Goal: Contribute content

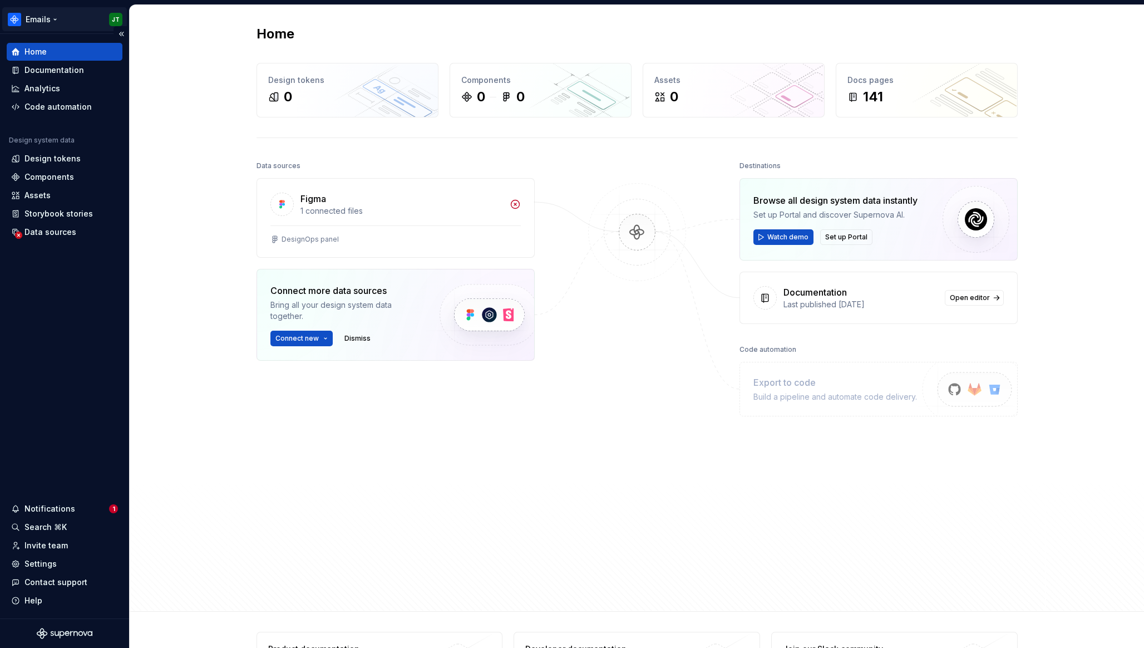
click at [52, 12] on html "Emails JT Home Documentation Analytics Code automation Design system data Desig…" at bounding box center [572, 324] width 1144 height 648
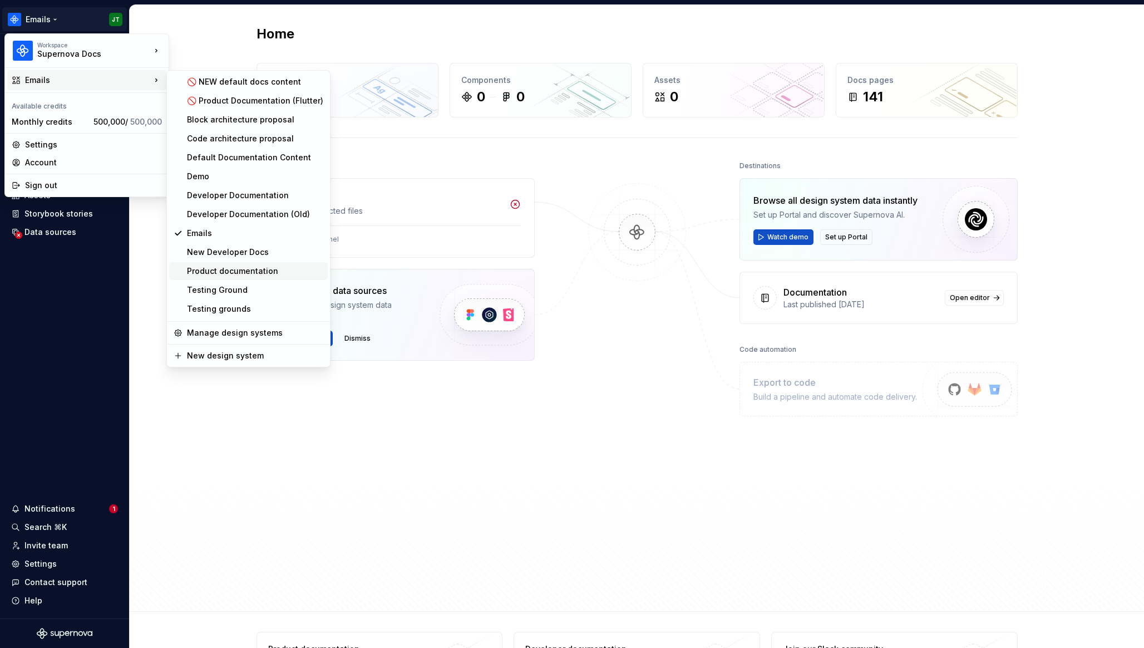
click at [240, 271] on div "Product documentation" at bounding box center [255, 270] width 136 height 11
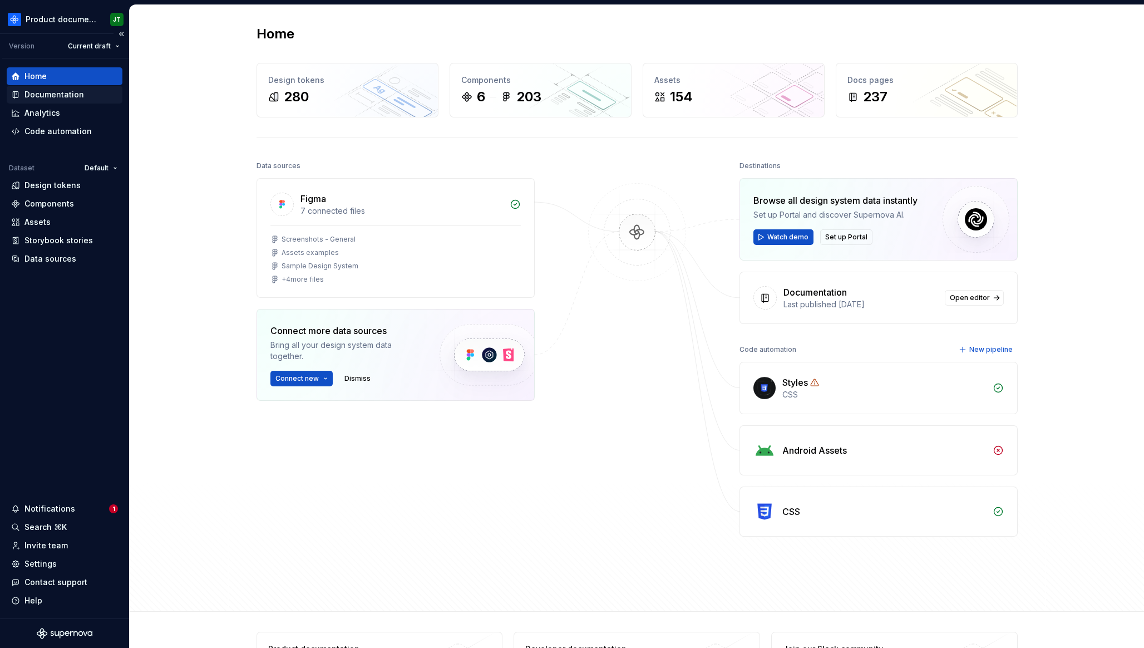
click at [72, 93] on div "Documentation" at bounding box center [54, 94] width 60 height 11
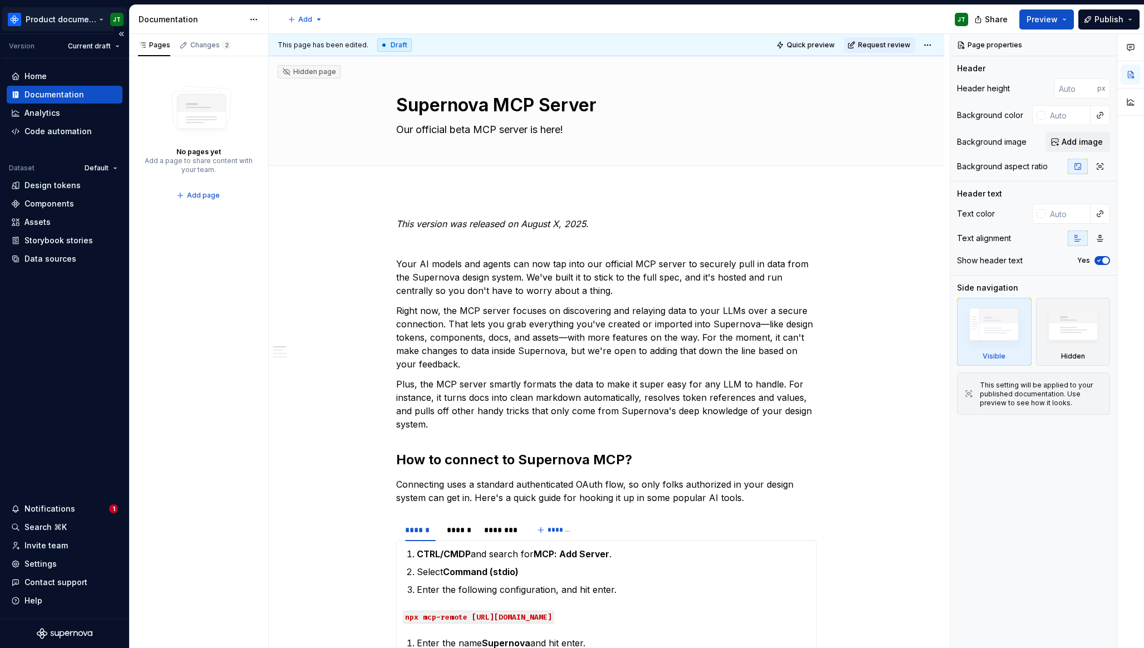
click at [62, 18] on html "Product documentation JT Version Current draft Home Documentation Analytics Cod…" at bounding box center [572, 324] width 1144 height 648
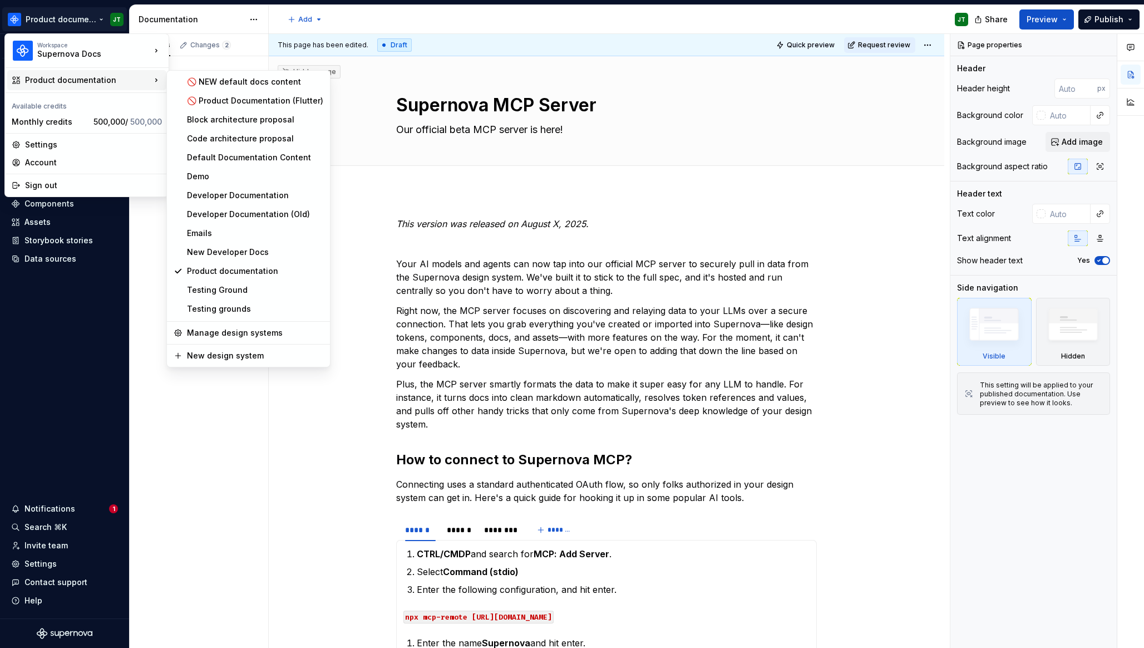
click at [351, 462] on html "Product documentation JT Version Current draft Home Documentation Analytics Cod…" at bounding box center [572, 324] width 1144 height 648
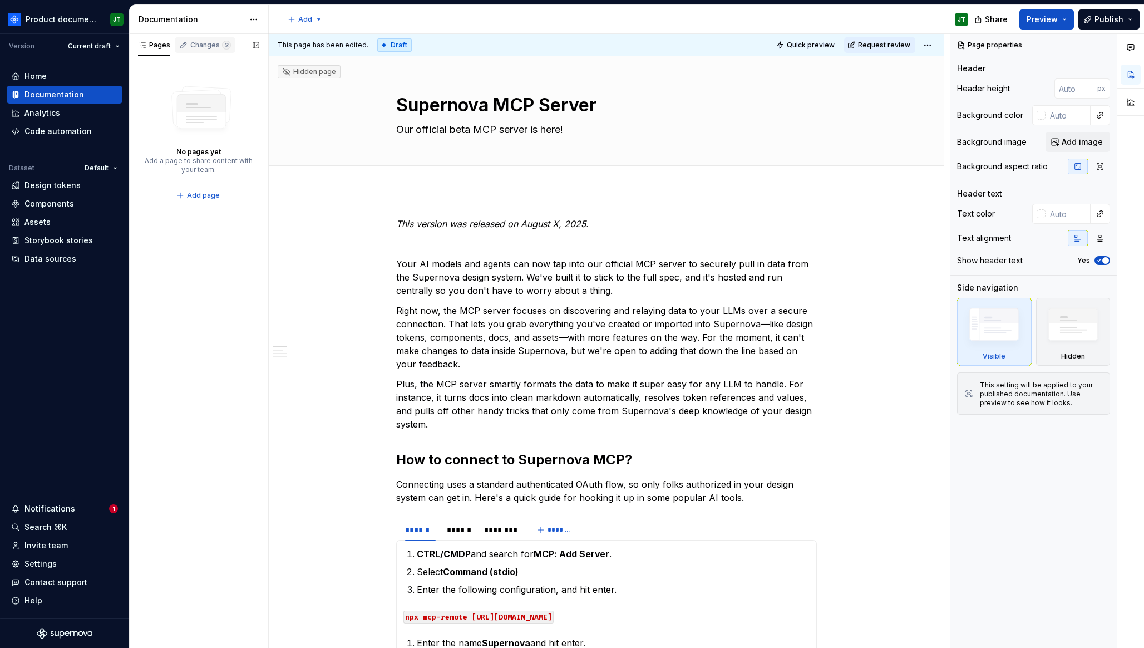
click at [197, 42] on div "Changes 2" at bounding box center [210, 45] width 41 height 9
click at [159, 41] on div "Pages" at bounding box center [154, 45] width 32 height 9
type textarea "*"
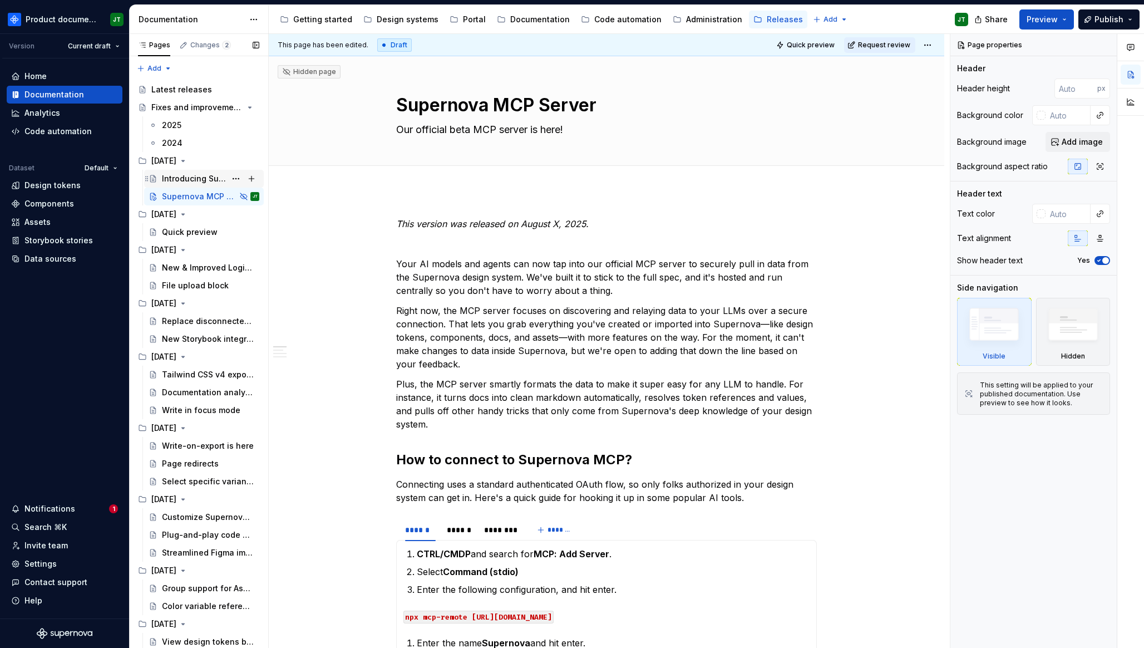
click at [191, 180] on div "Introducing Supernova Portal" at bounding box center [194, 178] width 64 height 11
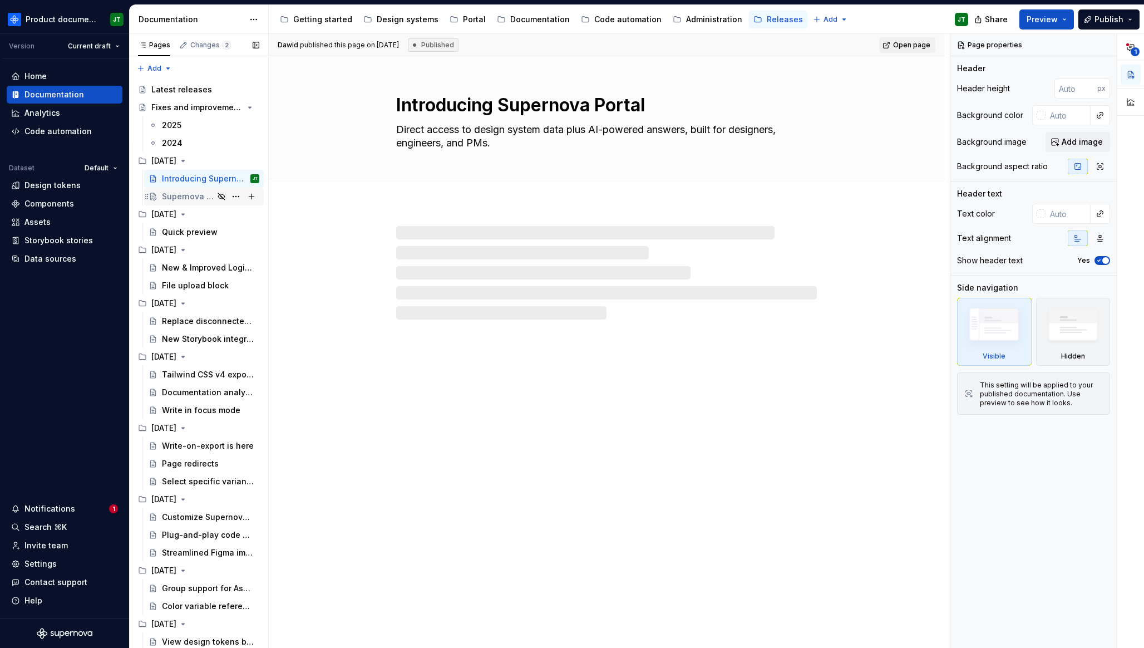
click at [195, 203] on div "Supernova MCP Server" at bounding box center [210, 197] width 97 height 16
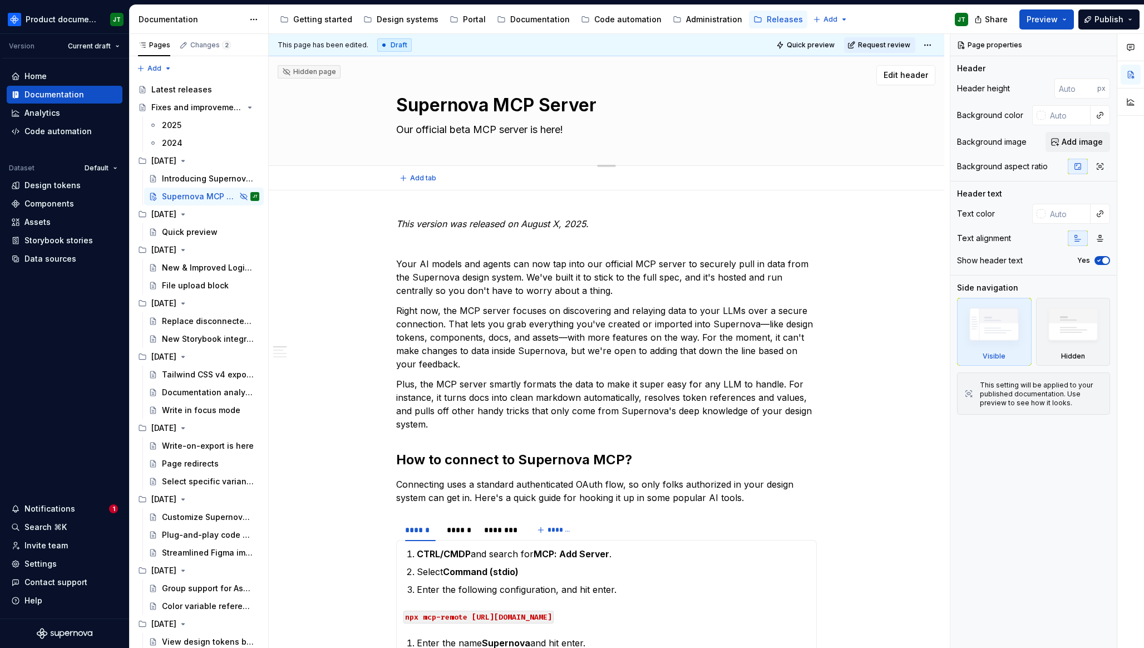
click at [422, 112] on textarea "Supernova MCP Server" at bounding box center [604, 105] width 421 height 27
type textarea "*"
click at [422, 112] on textarea "Supernova MCP Server" at bounding box center [604, 105] width 421 height 27
type textarea "I"
type textarea "*"
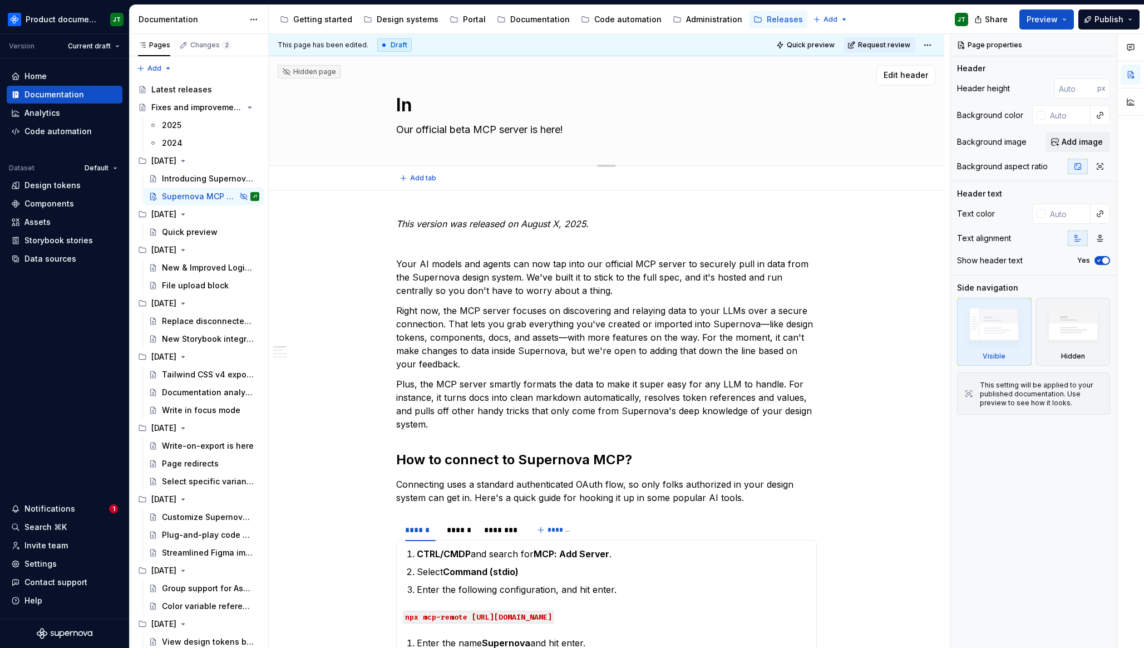
type textarea "Int"
type textarea "*"
type textarea "Intr"
type textarea "*"
type textarea "Intro"
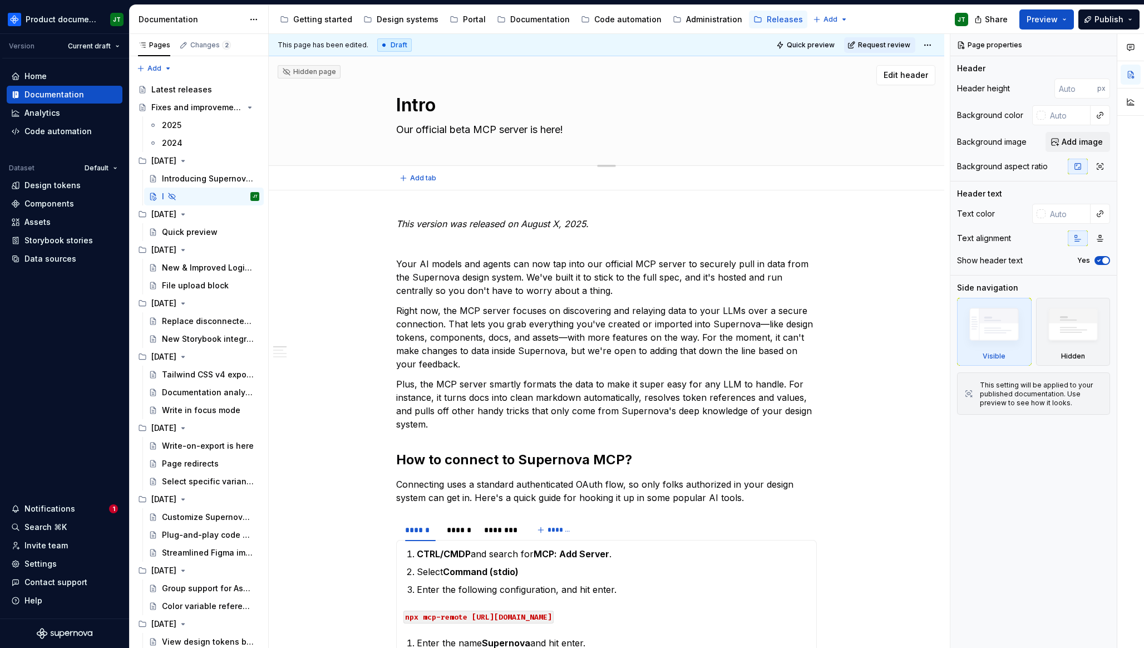
type textarea "*"
type textarea "Introd"
type textarea "*"
type textarea "Introdu"
type textarea "*"
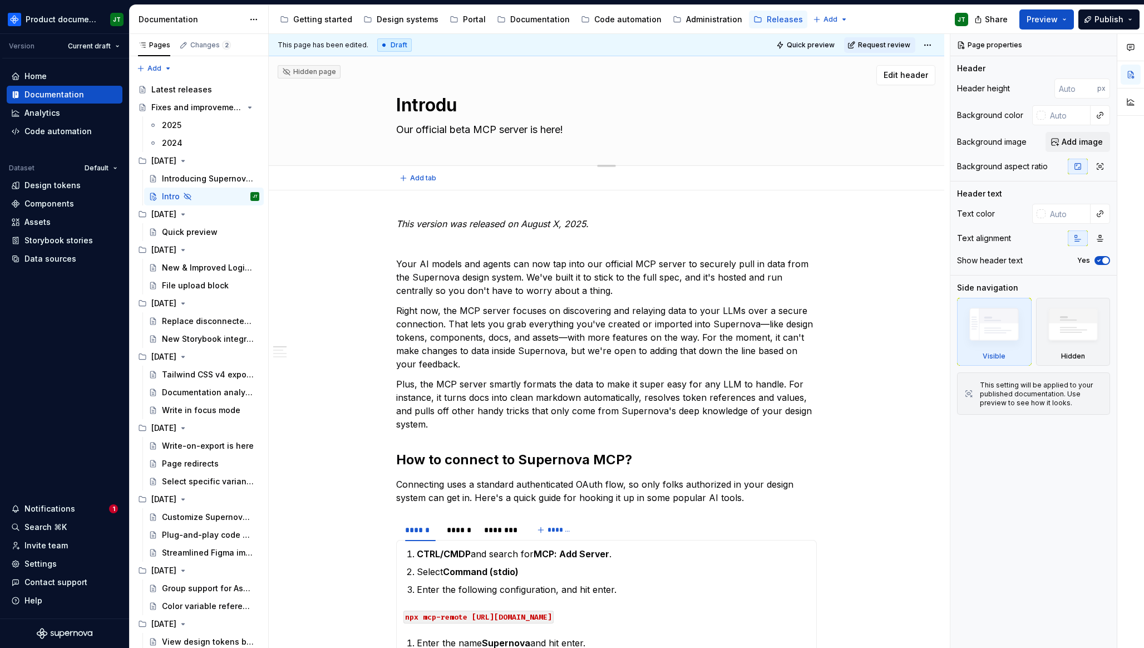
type textarea "Introduc"
type textarea "*"
type textarea "Introduci"
type textarea "*"
type textarea "Introducin"
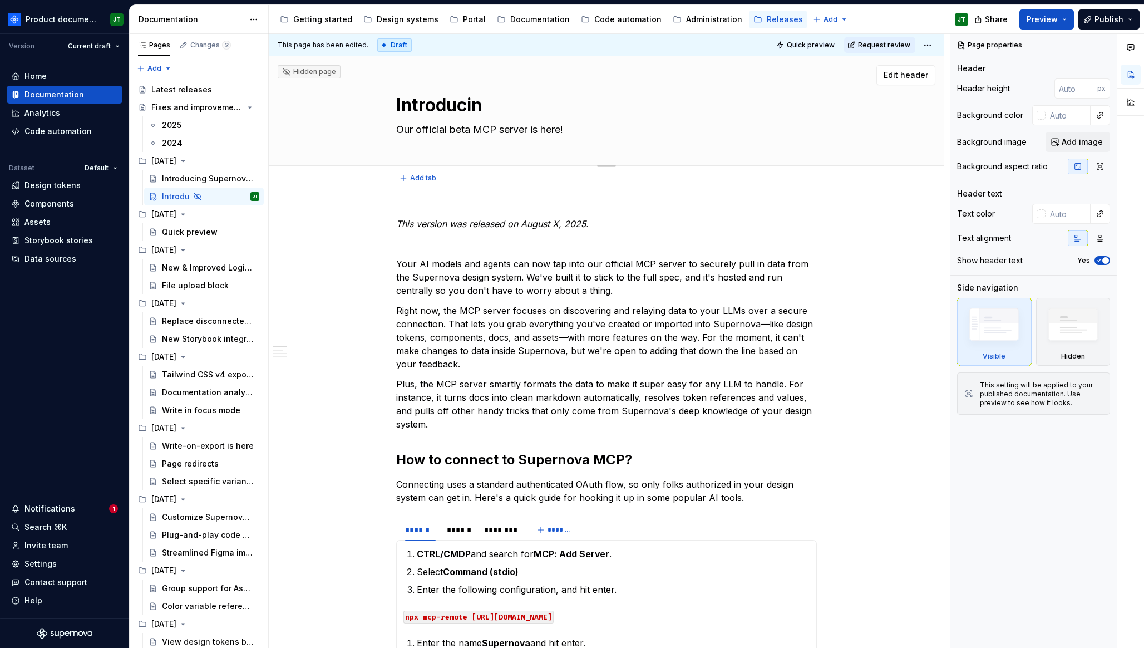
type textarea "*"
type textarea "Introducing"
type textarea "*"
type textarea "Introducing"
type textarea "*"
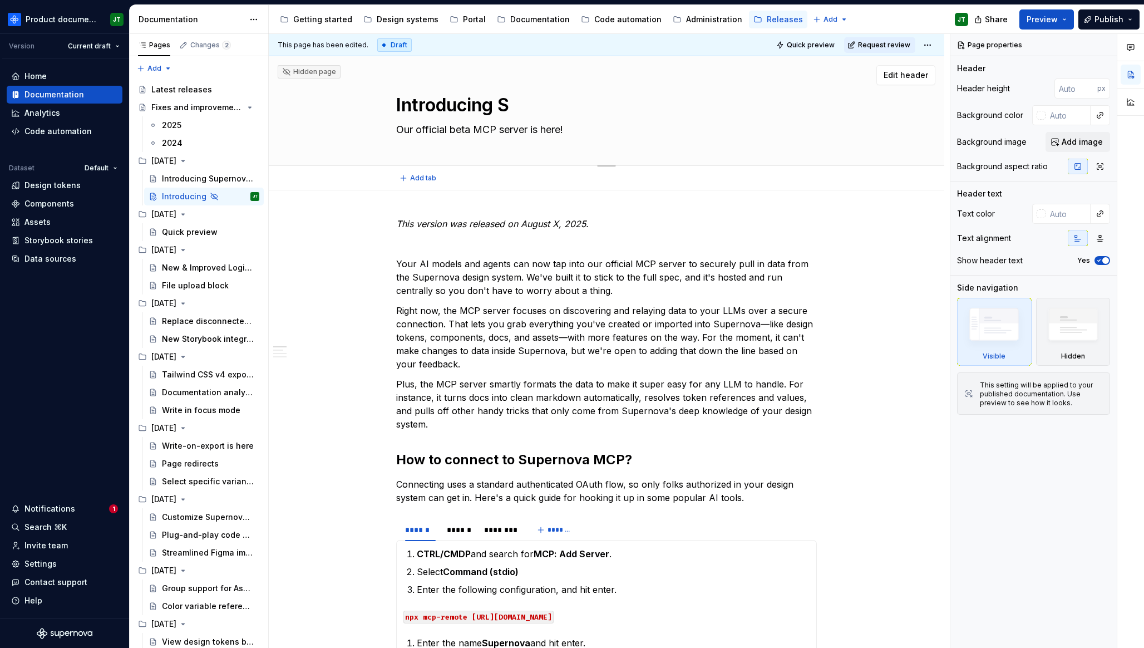
type textarea "Introducing Su"
type textarea "*"
type textarea "Introducing Sup"
type textarea "*"
type textarea "Introducing Super"
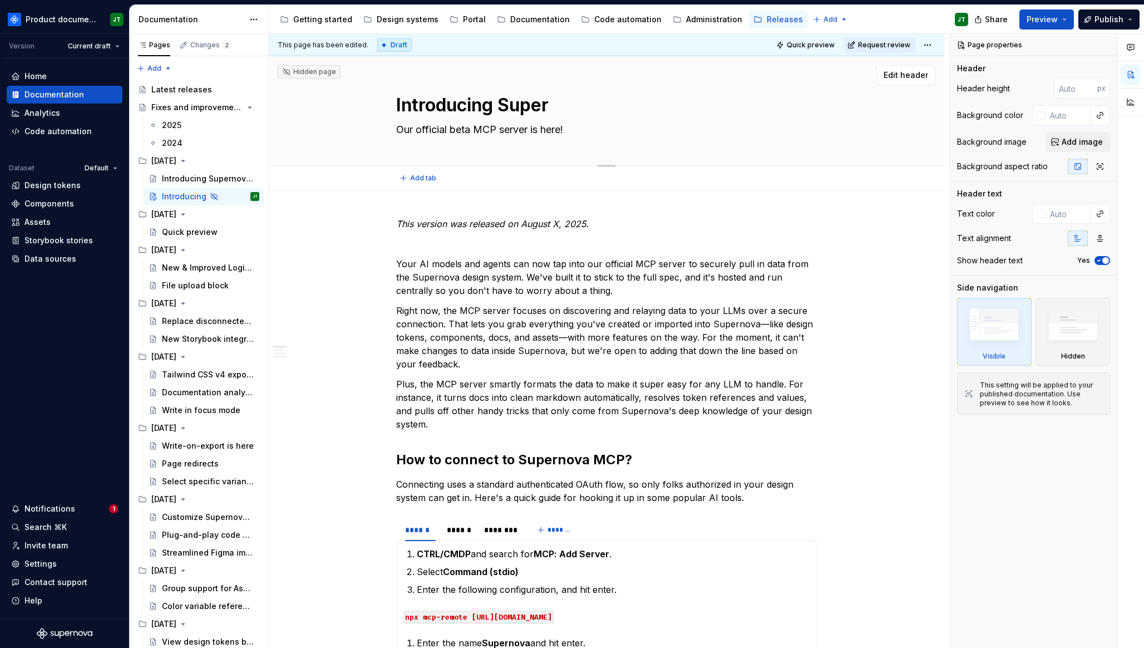
type textarea "*"
type textarea "Introducing Supern"
type textarea "*"
type textarea "Introducing Supernov"
type textarea "*"
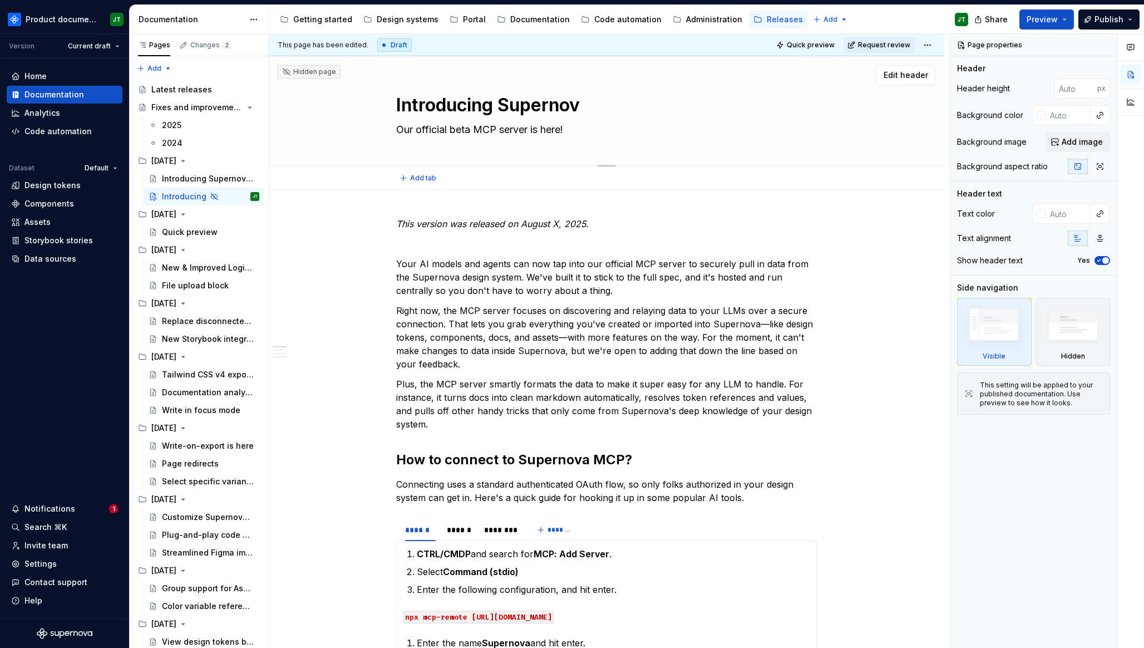
type textarea "Introducing Supernova"
type textarea "*"
type textarea "Introducing Supernova"
type textarea "*"
type textarea "Introducing Supernova R"
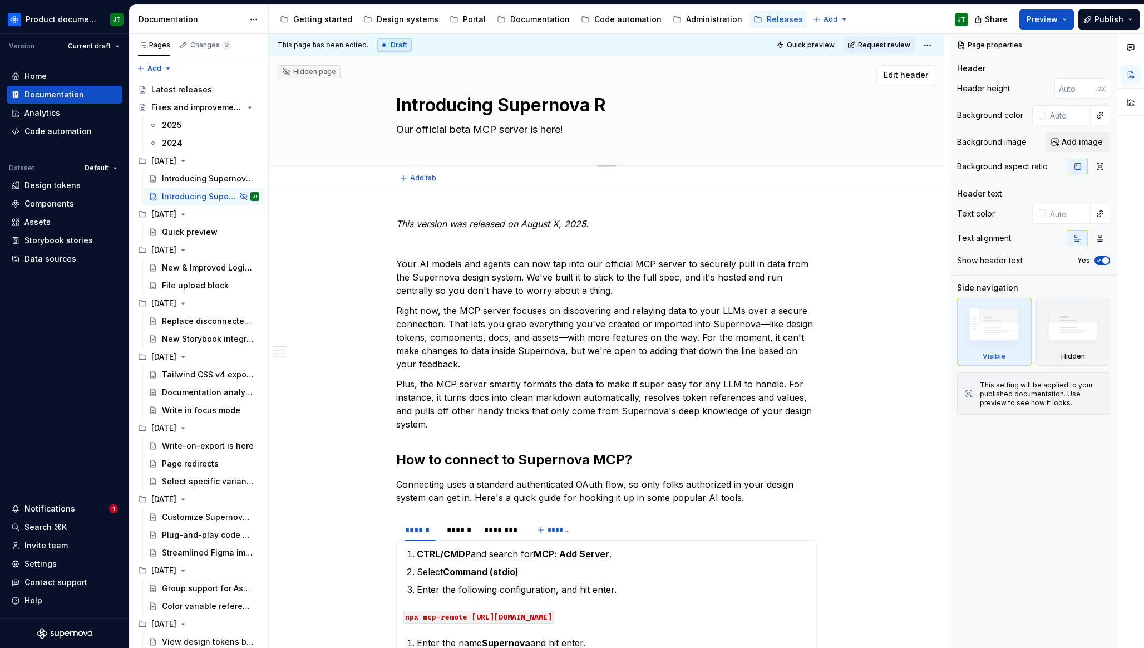
type textarea "*"
type textarea "Introducing Supernova Re"
type textarea "*"
type textarea "Introducing Supernova Rel"
type textarea "*"
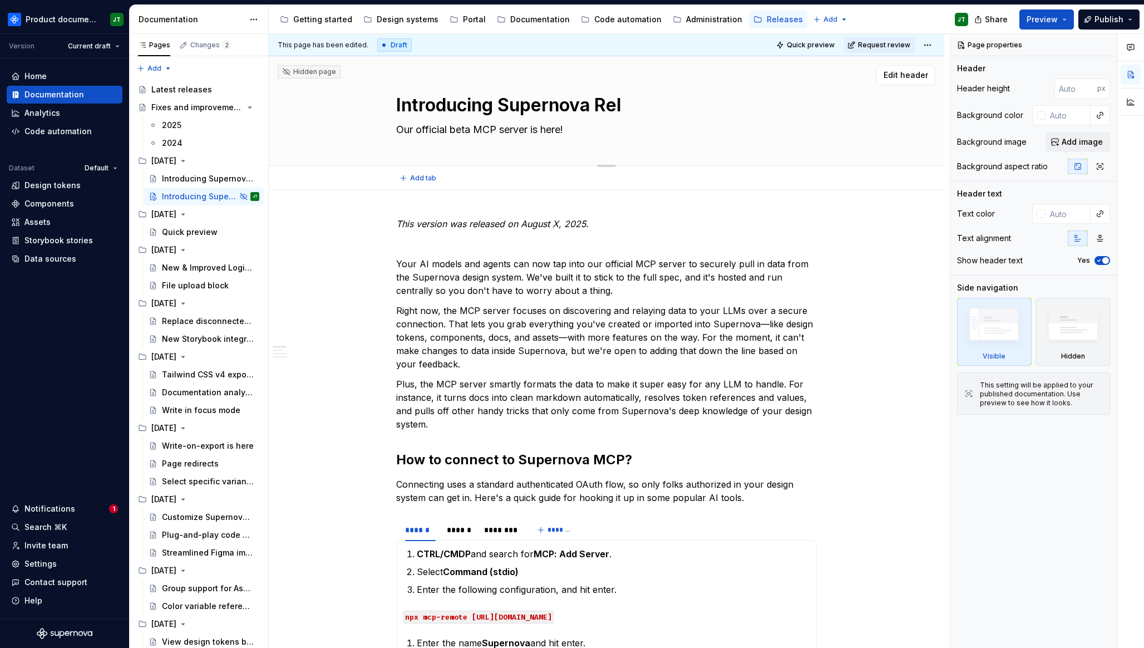
type textarea "Introducing Supernova [MEDICAL_DATA]"
type textarea "*"
type textarea "Introducing Supernova Relay"
type textarea "*"
type textarea "Introducing Supernova Relay"
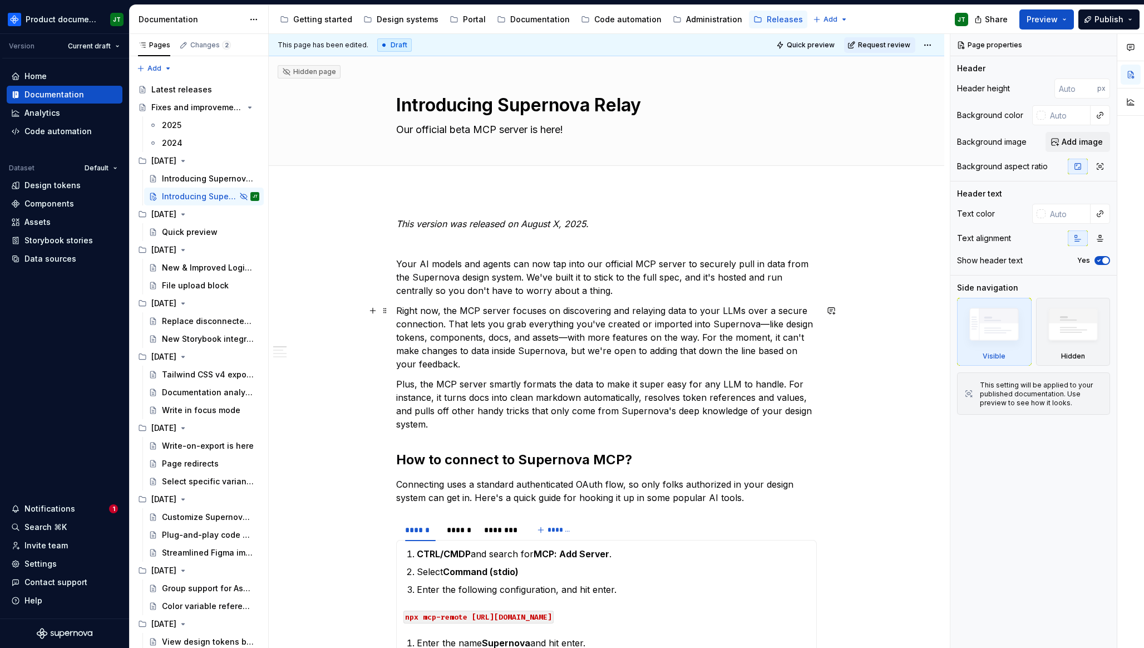
click at [401, 323] on p "Right now, the MCP server focuses on discovering and relaying data to your LLMs…" at bounding box center [606, 337] width 421 height 67
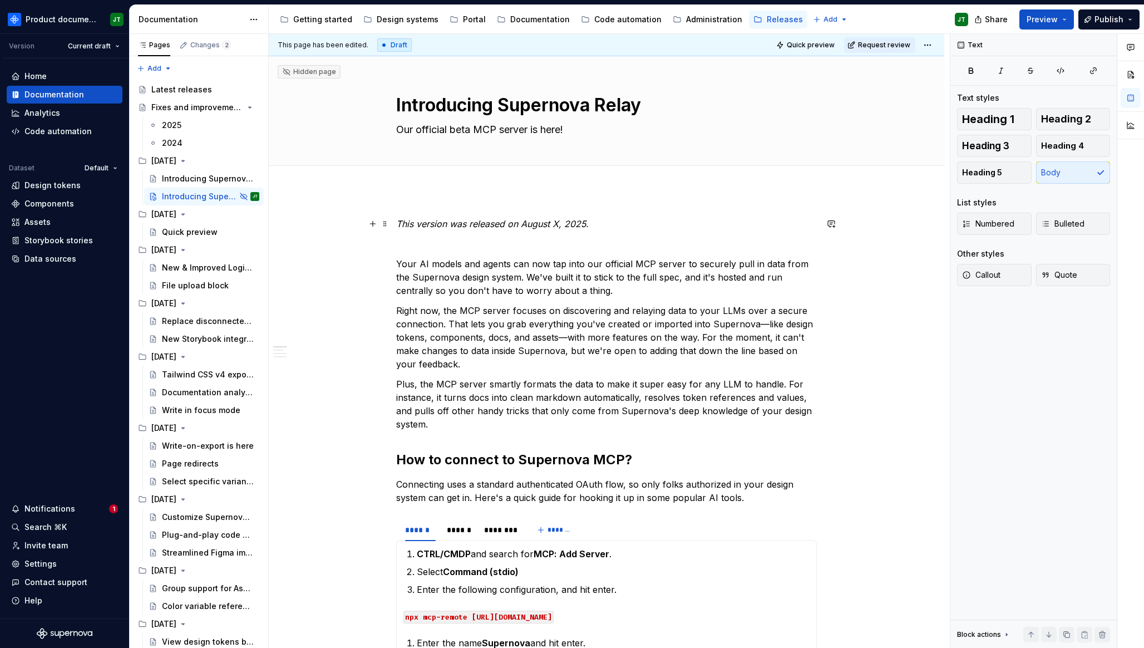
type textarea "*"
click at [549, 223] on em "This version was released on August X, 2025." at bounding box center [492, 223] width 192 height 11
click at [462, 132] on textarea "Our official beta MCP server is here!" at bounding box center [604, 130] width 421 height 18
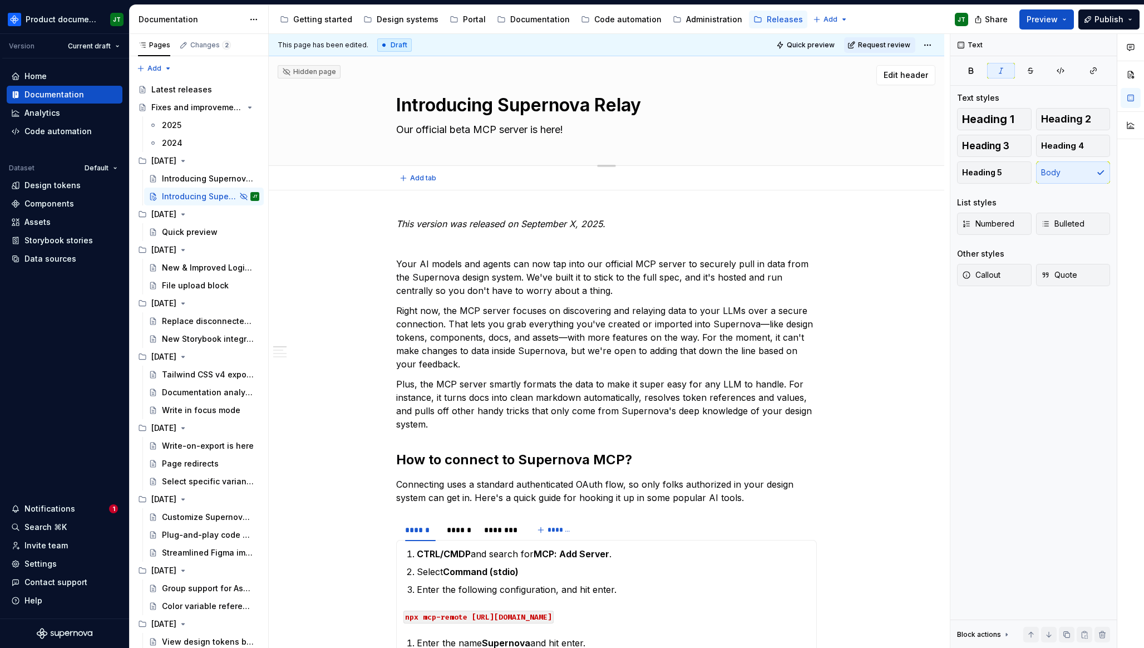
click at [462, 132] on textarea "Our official beta MCP server is here!" at bounding box center [604, 130] width 421 height 18
type textarea "*"
type textarea "Our official MCP server is here!"
type textarea "*"
type textarea "Our official MCP server is ehere!"
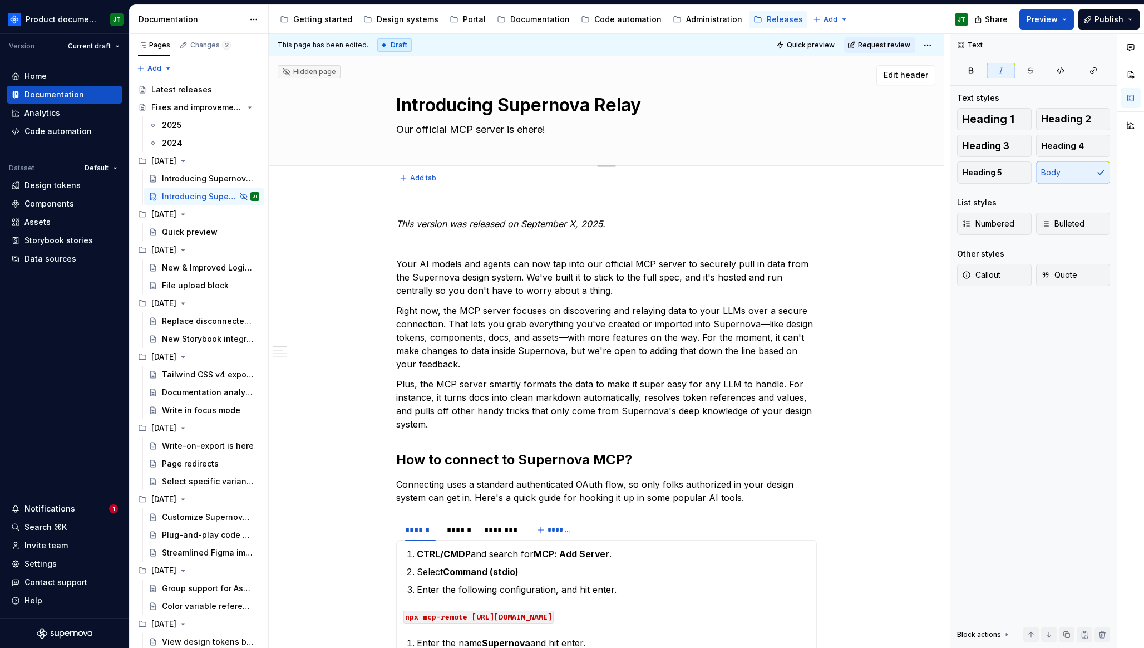
type textarea "*"
type textarea "Our official MCP server is enthere!"
type textarea "*"
type textarea "Our official MCP server is entehere!"
type textarea "*"
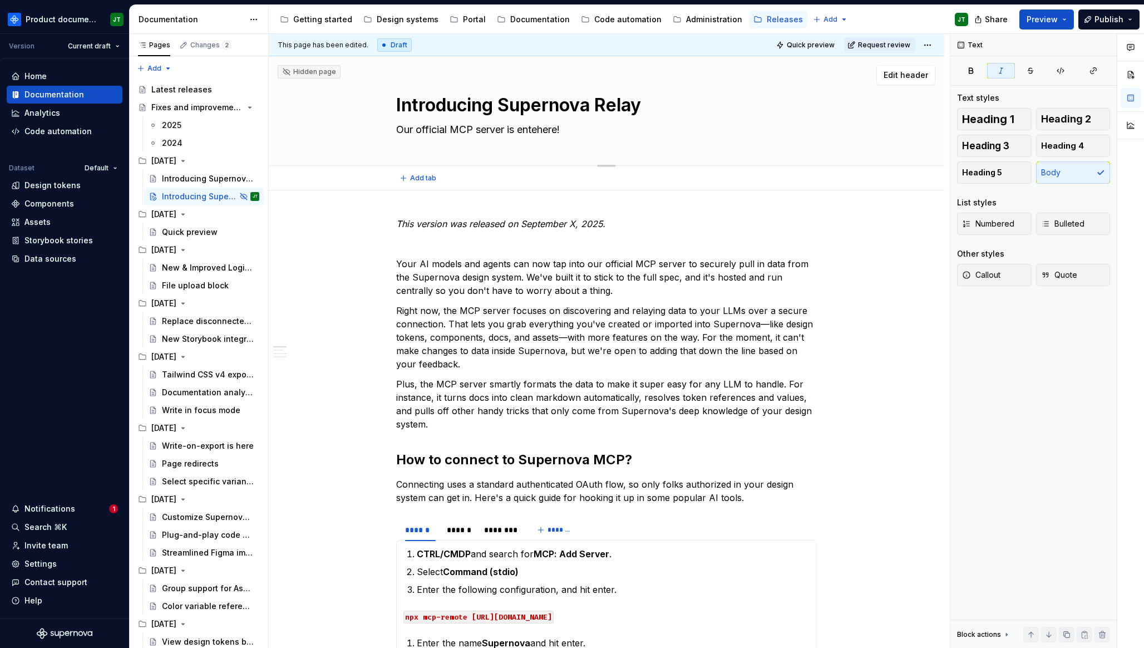
type textarea "Our official MCP server is enterhere!"
type textarea "*"
type textarea "Our official MCP server is enterihere!"
type textarea "*"
type textarea "Our official MCP server is enterinhere!"
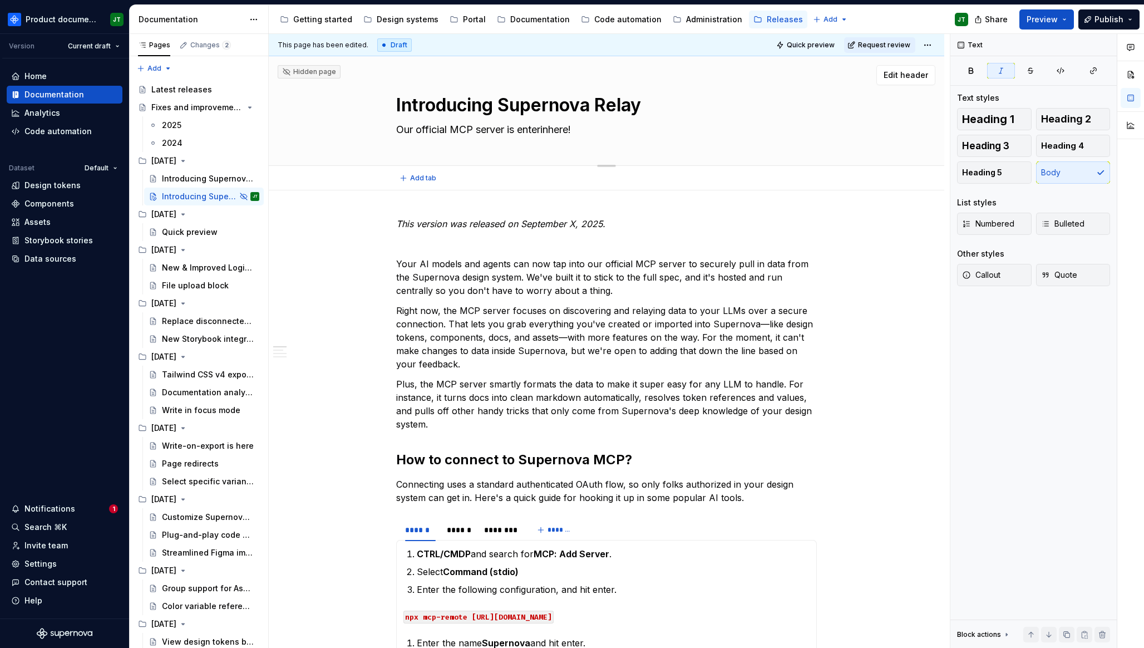
type textarea "*"
type textarea "Our official MCP server is enteringhere!"
type textarea "*"
type textarea "Our official MCP server is entering here!"
type textarea "*"
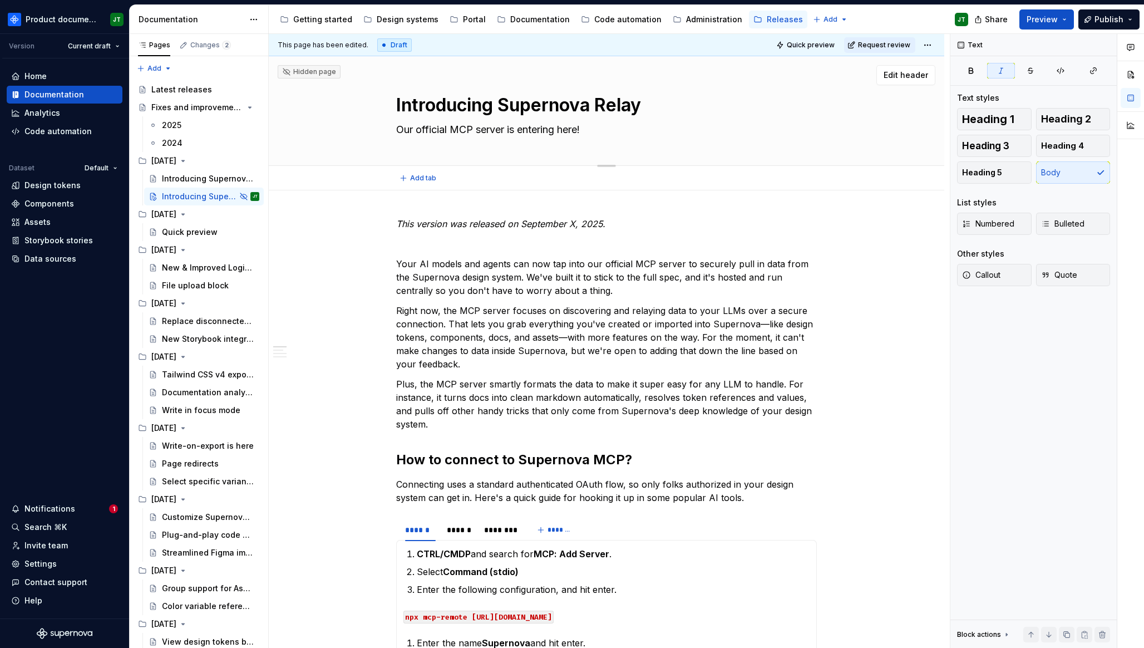
type textarea "Our official MCP server is entering phere!"
type textarea "*"
type textarea "Our official MCP server is entering puhere!"
type textarea "*"
type textarea "Our official MCP server is entering pubhere!"
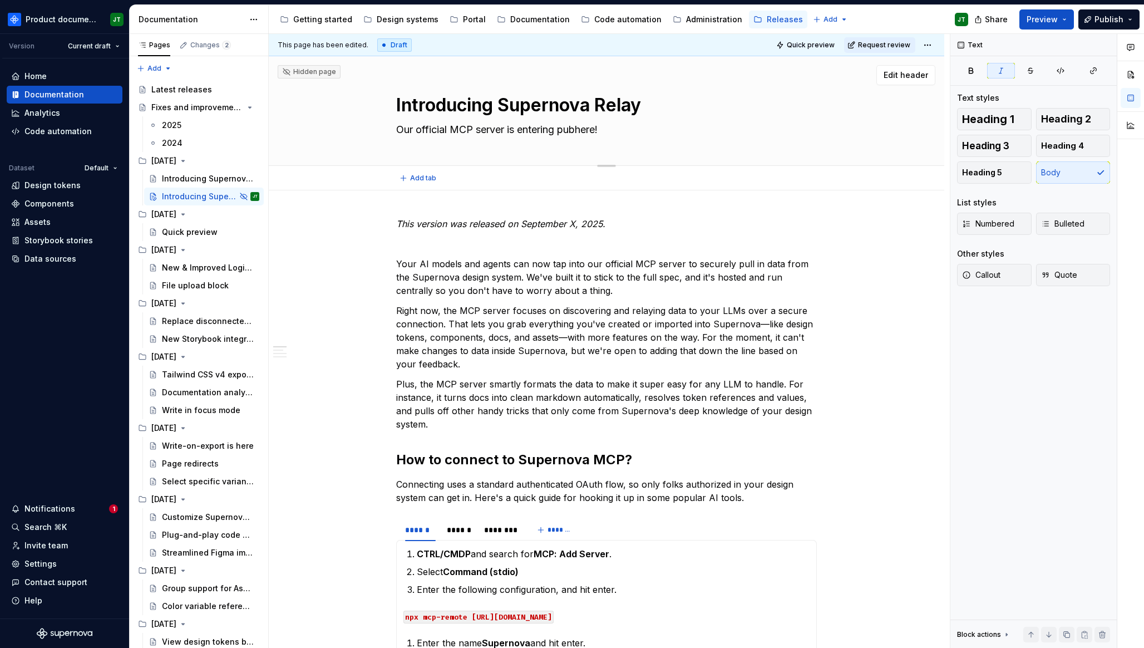
type textarea "*"
type textarea "Our official MCP server is entering publhere!"
type textarea "*"
type textarea "Our official MCP server is entering publihere!"
type textarea "*"
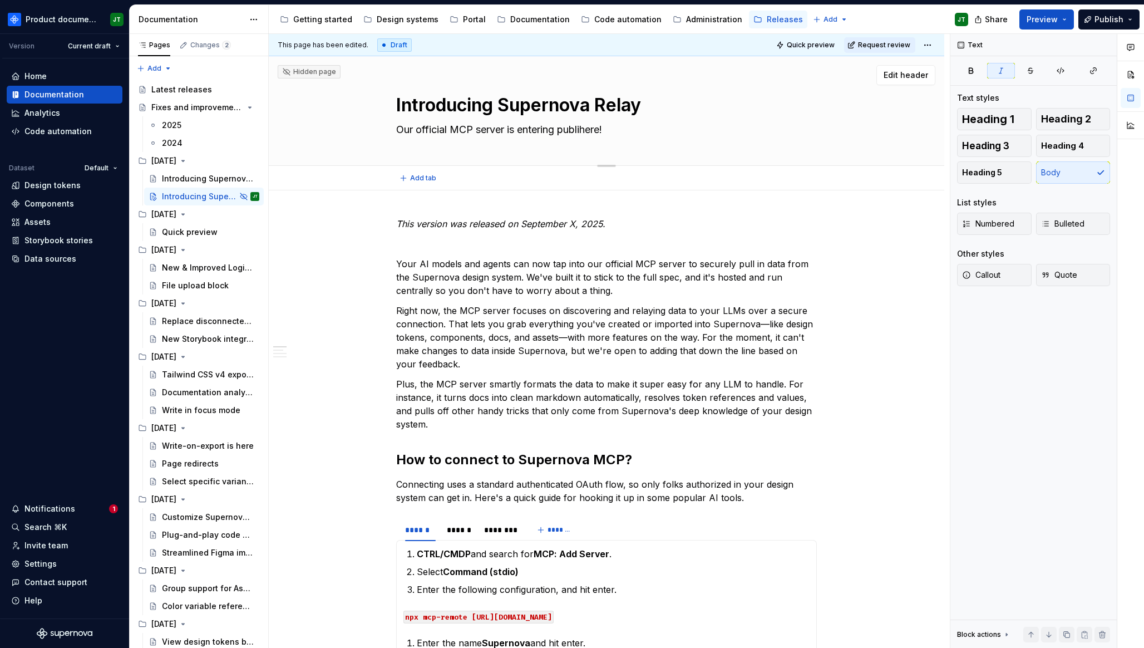
type textarea "Our official MCP server is entering publichere!"
type textarea "*"
type textarea "Our official MCP server is entering public here!"
type textarea "*"
type textarea "Our official MCP server is entering public bhere!"
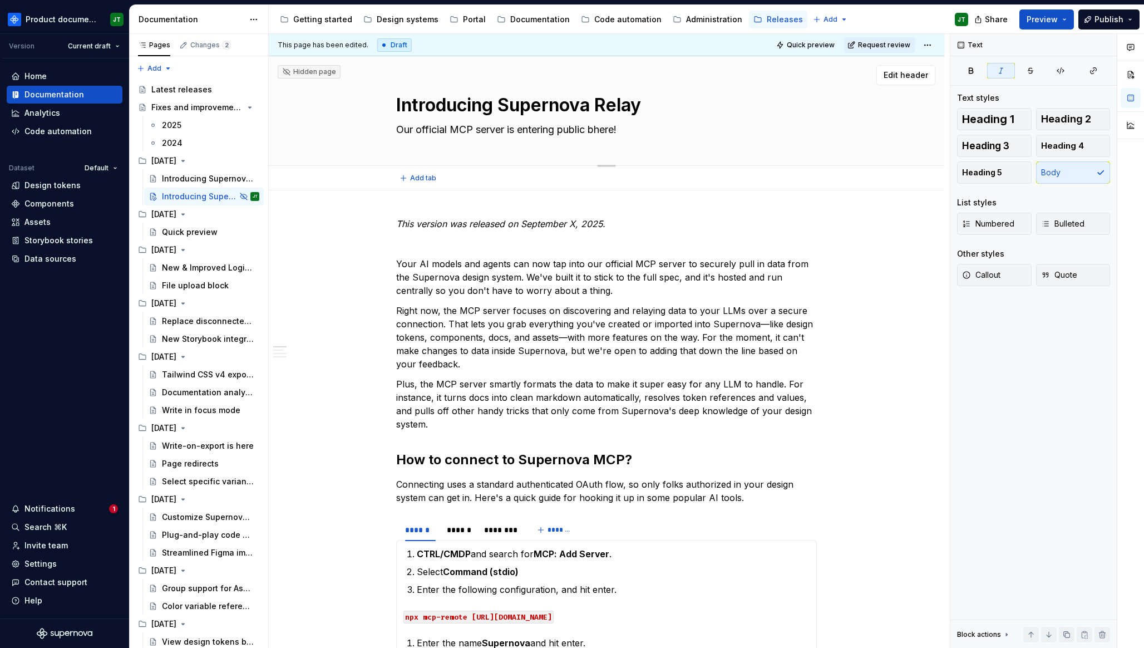
type textarea "*"
type textarea "Our official MCP server is entering public [PERSON_NAME]!"
type textarea "*"
type textarea "Our official MCP server is entering public betahere!"
type textarea "*"
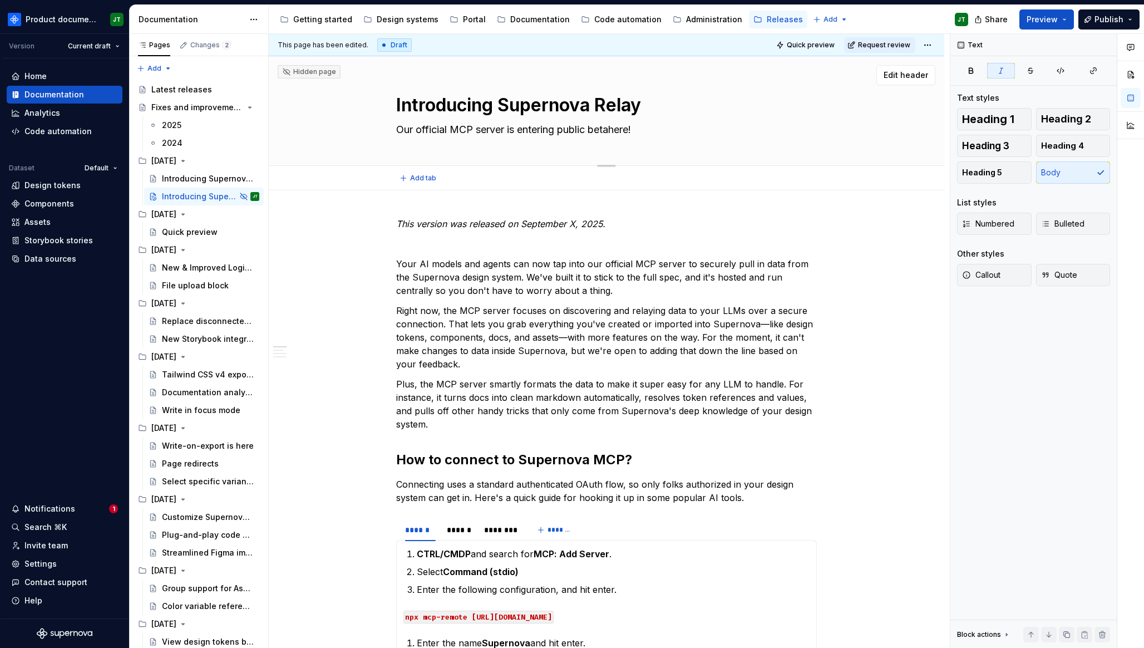
type textarea "Our official MCP server is entering public beta!"
type textarea "*"
type textarea "Our official MCP server is entering public beta!"
click at [809, 40] on button "Quick preview" at bounding box center [806, 45] width 67 height 16
click at [924, 48] on div "Quick preview Request review" at bounding box center [854, 45] width 162 height 16
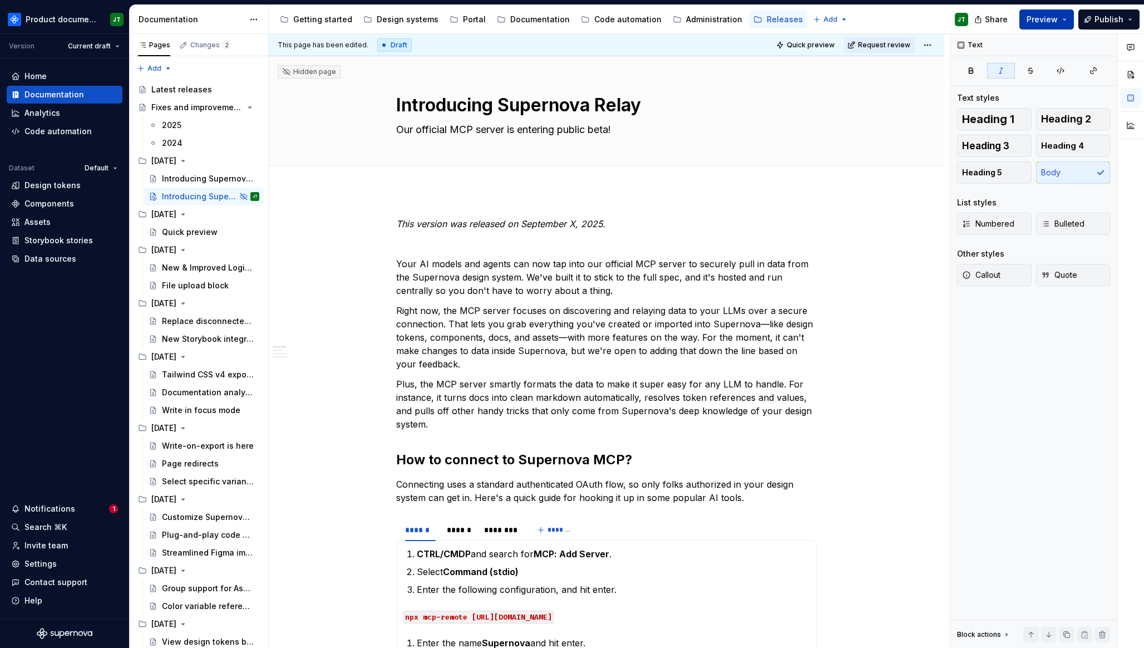
click at [1037, 27] on button "Preview" at bounding box center [1046, 19] width 55 height 20
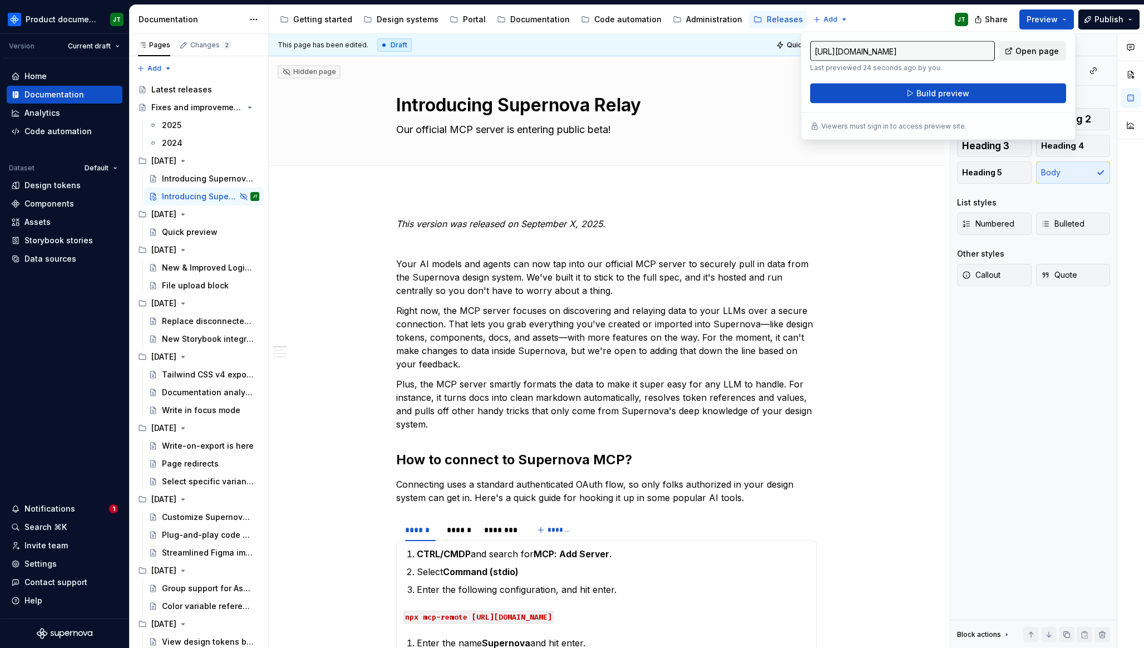
click at [1035, 54] on span "Open page" at bounding box center [1036, 51] width 43 height 11
type textarea "*"
